Goal: Find specific page/section: Find specific page/section

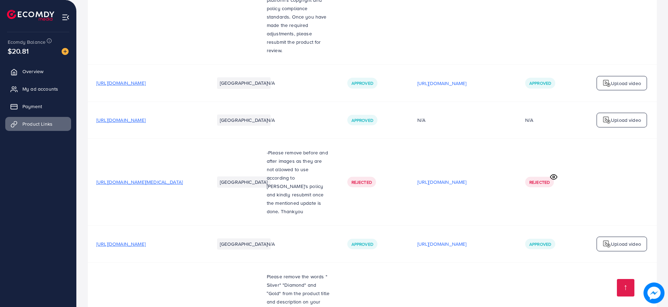
scroll to position [3794, 0]
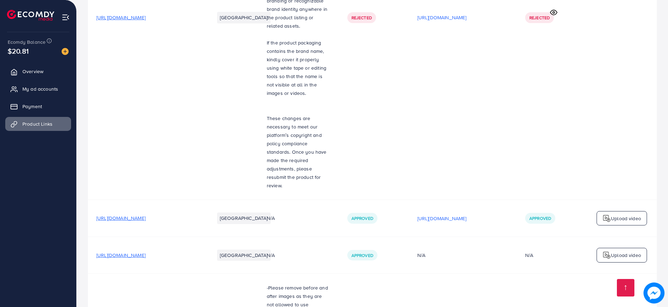
scroll to position [3794, 0]
